Goal: Browse casually

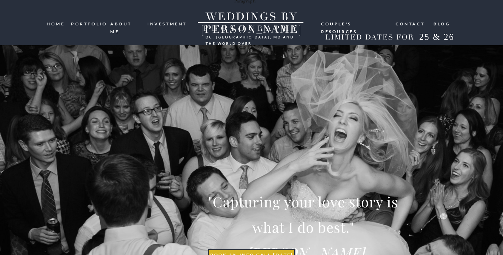
click at [98, 26] on nav "portfolio" at bounding box center [88, 23] width 34 height 7
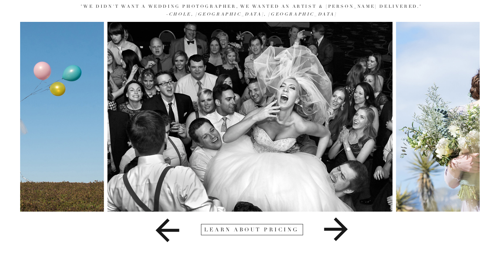
scroll to position [85, 0]
click at [341, 233] on icon at bounding box center [336, 230] width 24 height 24
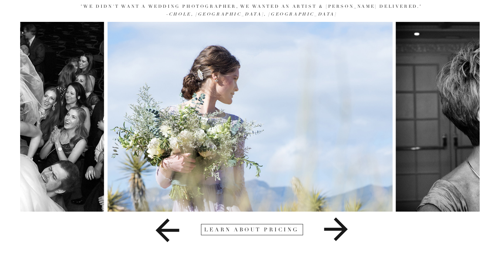
click at [341, 233] on icon at bounding box center [336, 230] width 24 height 24
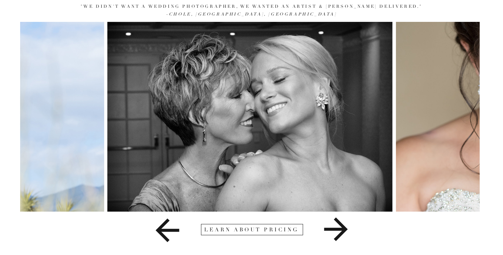
click at [341, 233] on icon at bounding box center [336, 230] width 24 height 24
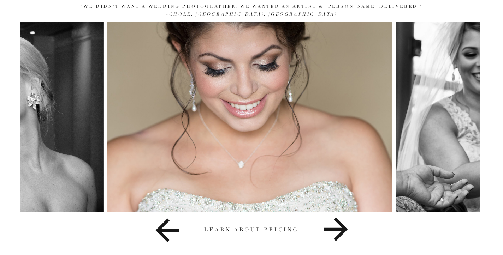
click at [341, 233] on icon at bounding box center [336, 230] width 24 height 24
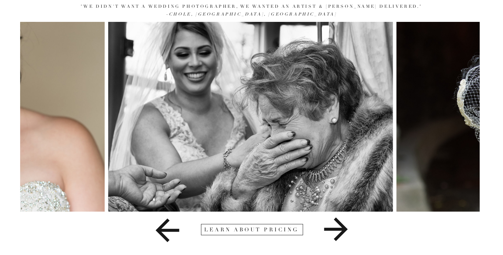
click at [341, 233] on icon at bounding box center [336, 230] width 24 height 24
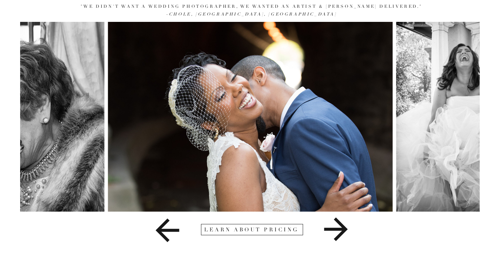
click at [341, 233] on icon at bounding box center [336, 230] width 24 height 24
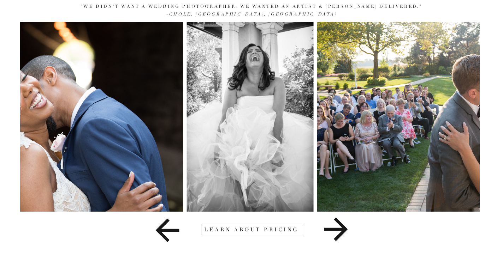
click at [341, 233] on icon at bounding box center [336, 230] width 24 height 24
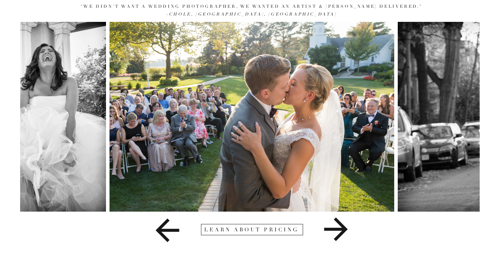
click at [341, 233] on icon at bounding box center [336, 230] width 24 height 24
